Goal: Task Accomplishment & Management: Use online tool/utility

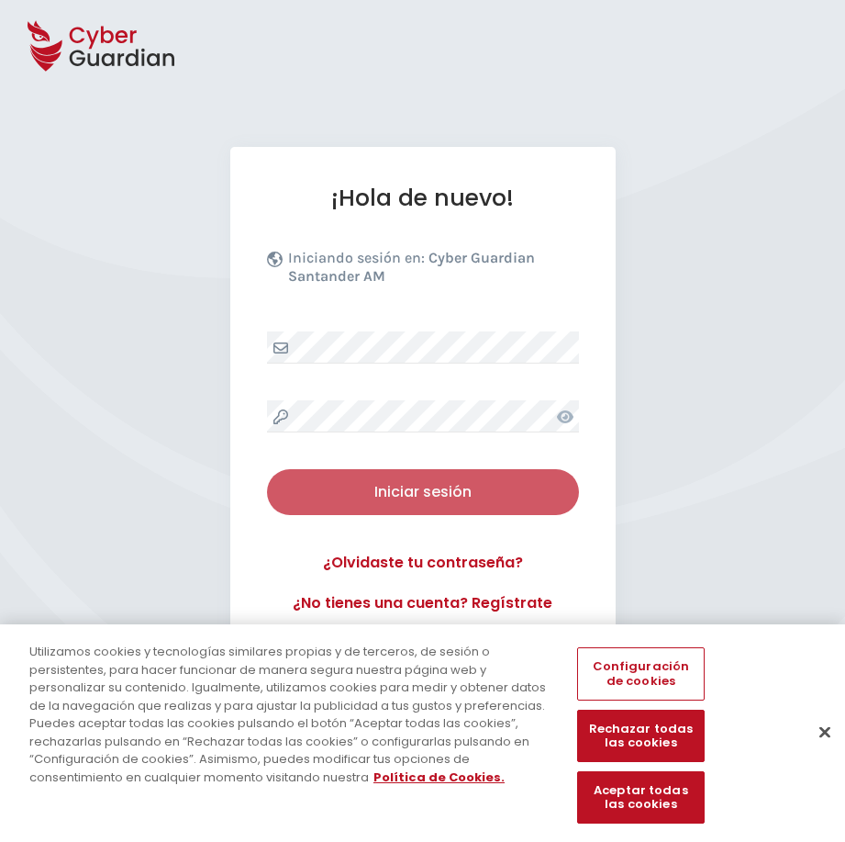
click at [426, 498] on div "Iniciar sesión" at bounding box center [423, 492] width 285 height 22
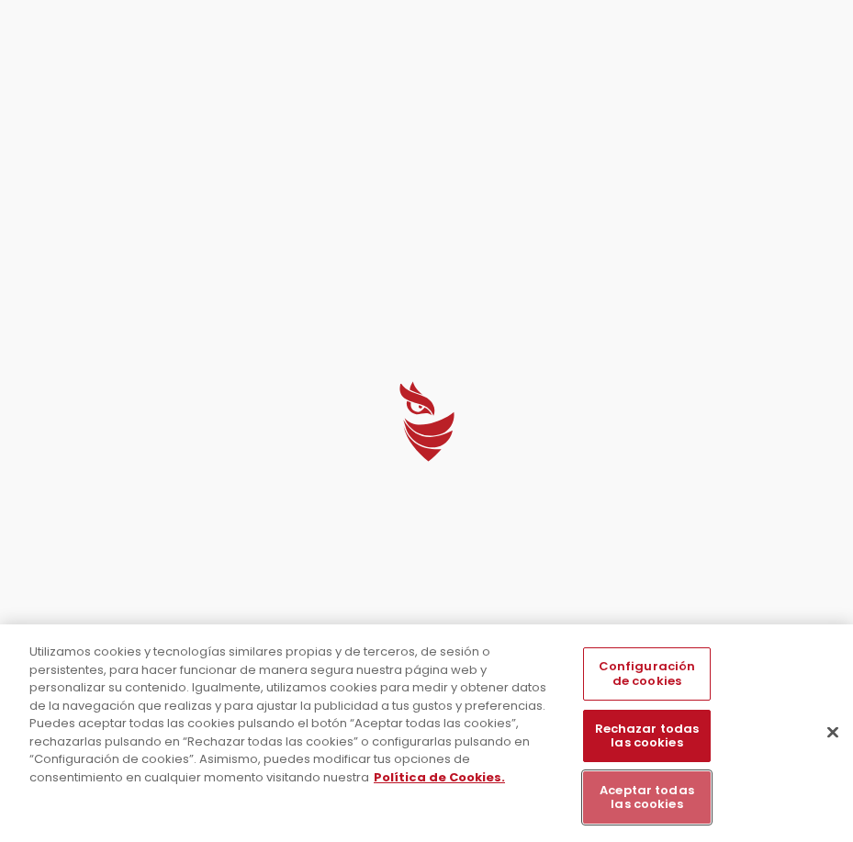
click at [642, 796] on button "Aceptar todas las cookies" at bounding box center [647, 797] width 128 height 52
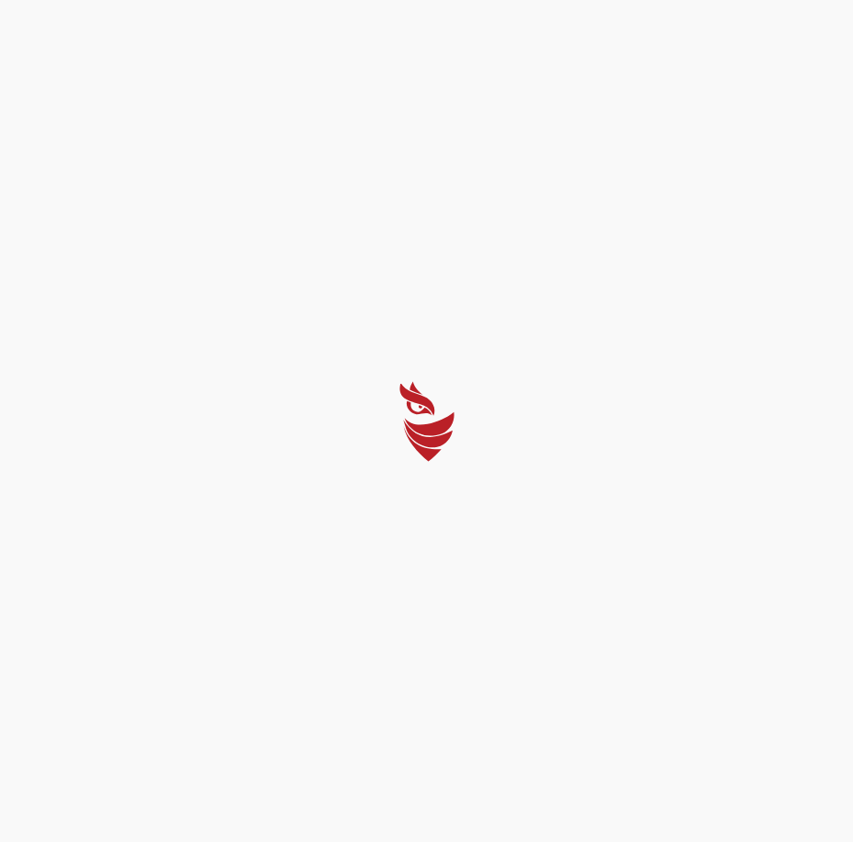
click at [465, 482] on div at bounding box center [426, 421] width 853 height 842
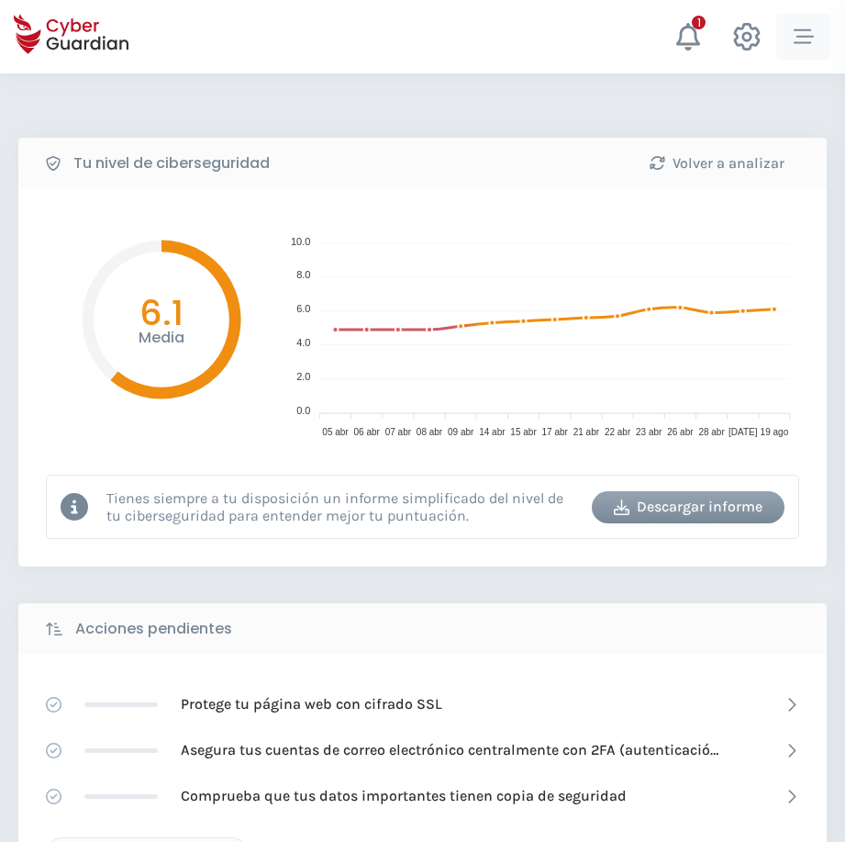
click at [812, 39] on icon "button" at bounding box center [804, 37] width 20 height 20
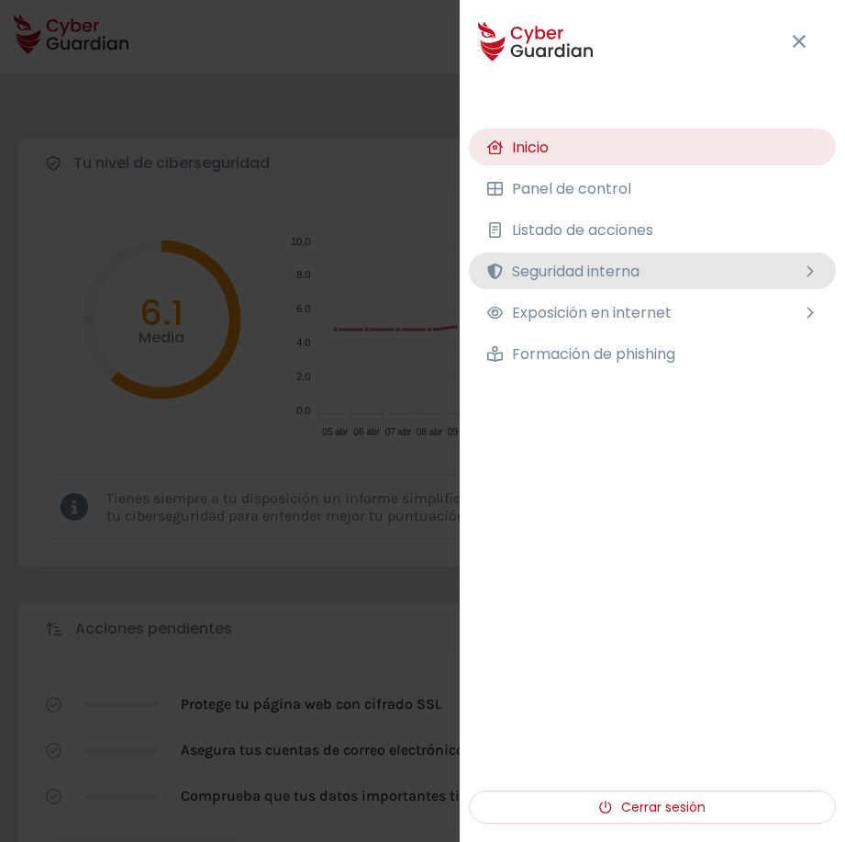
click at [581, 263] on span "Seguridad interna" at bounding box center [576, 271] width 128 height 23
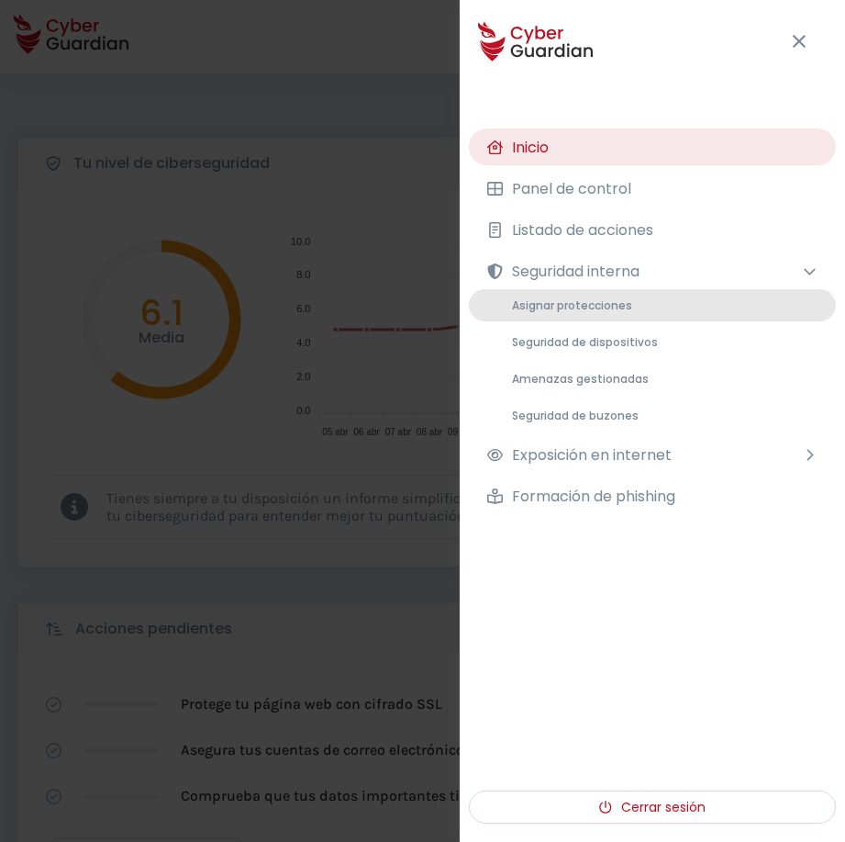
click at [578, 297] on span "Asignar protecciones" at bounding box center [572, 305] width 120 height 16
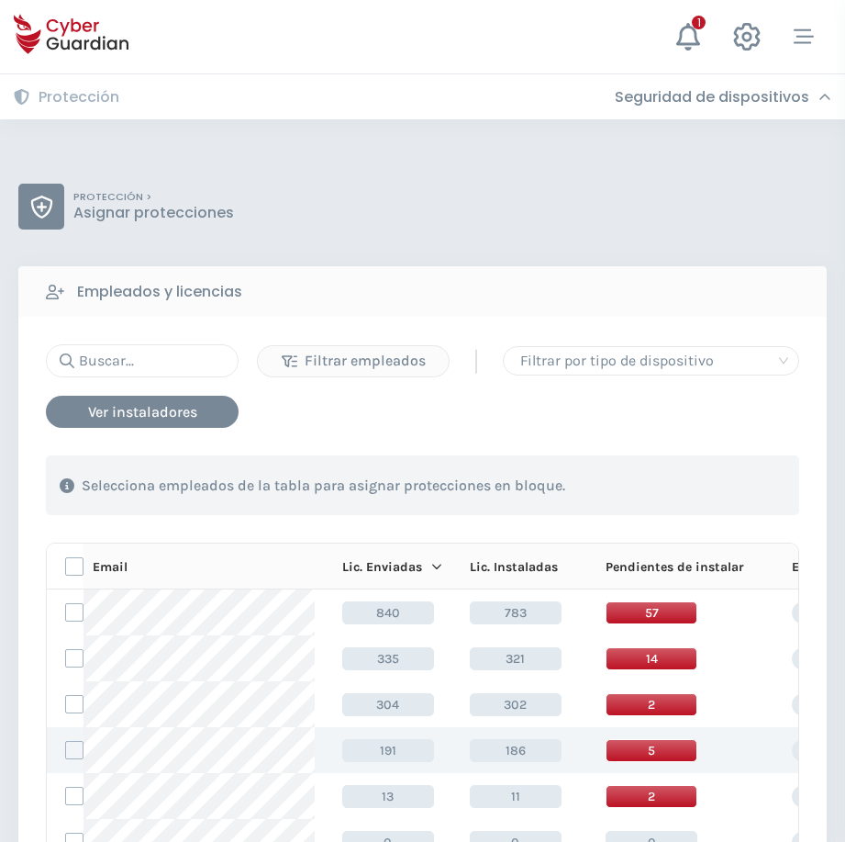
click at [620, 754] on span "5" at bounding box center [652, 750] width 92 height 23
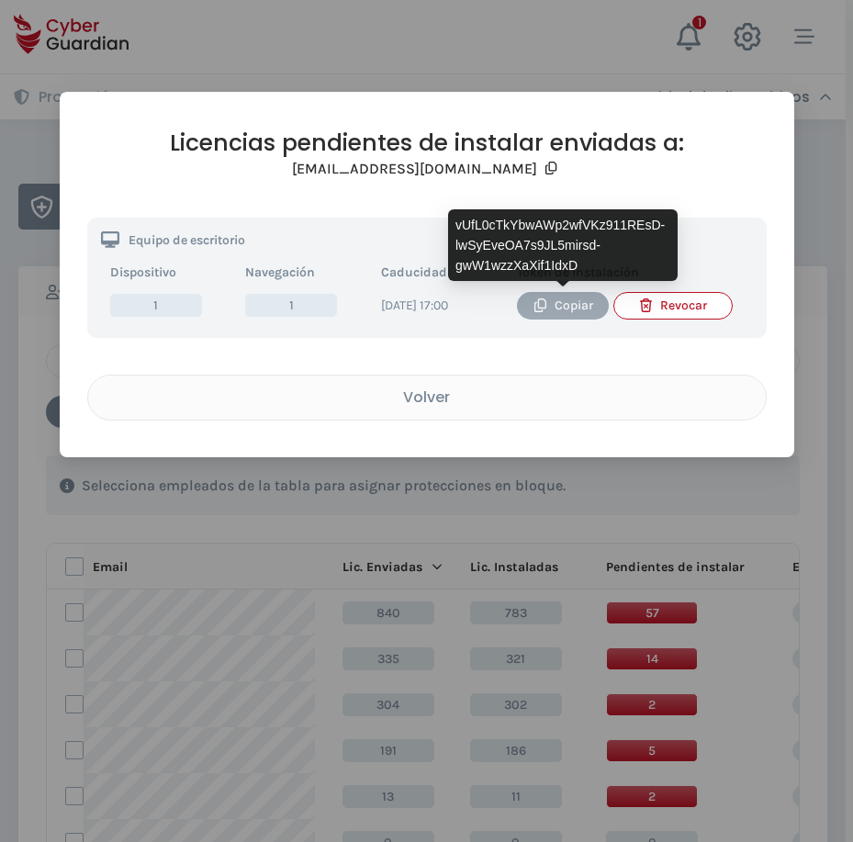
click at [556, 304] on div "Copiar" at bounding box center [563, 306] width 64 height 20
